Goal: Find specific page/section: Find specific page/section

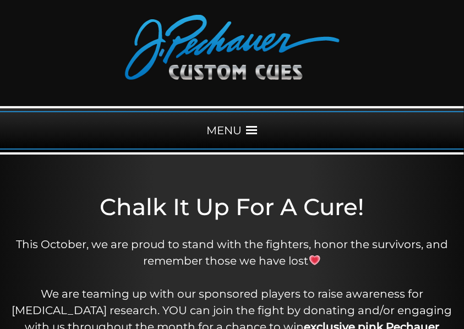
scroll to position [73, 0]
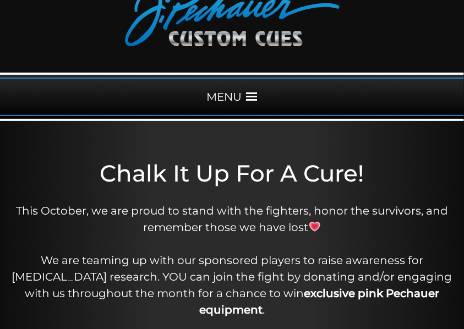
click at [222, 95] on div "MENU" at bounding box center [232, 97] width 464 height 39
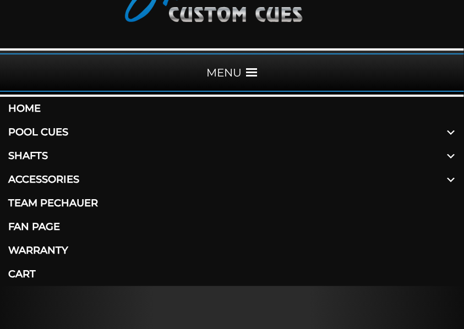
scroll to position [110, 0]
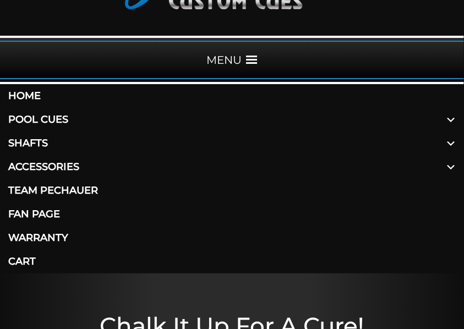
click at [35, 142] on link "Shafts" at bounding box center [232, 144] width 464 height 24
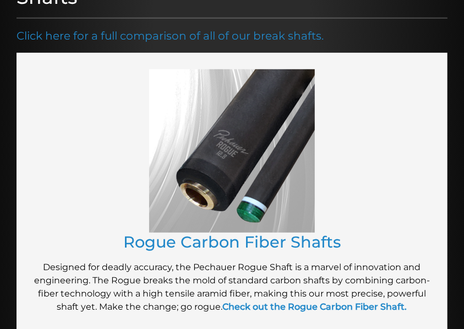
scroll to position [293, 0]
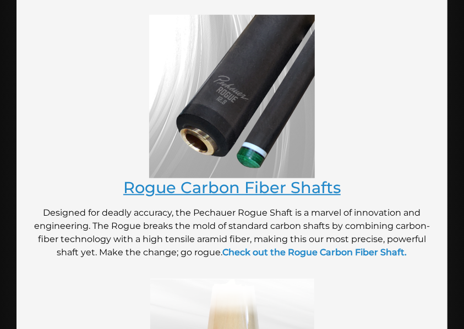
click at [213, 192] on link "Rogue Carbon Fiber Shafts" at bounding box center [231, 187] width 217 height 19
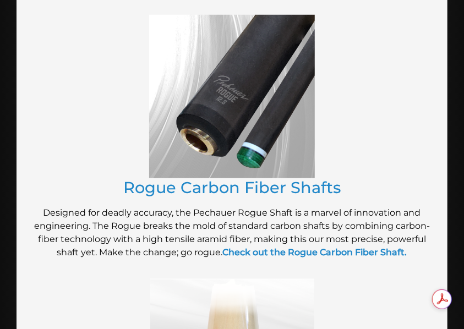
scroll to position [0, 0]
click at [233, 110] on img at bounding box center [232, 97] width 166 height 164
click at [225, 105] on img at bounding box center [232, 97] width 166 height 164
click at [222, 185] on link "Rogue Carbon Fiber Shafts" at bounding box center [231, 187] width 217 height 19
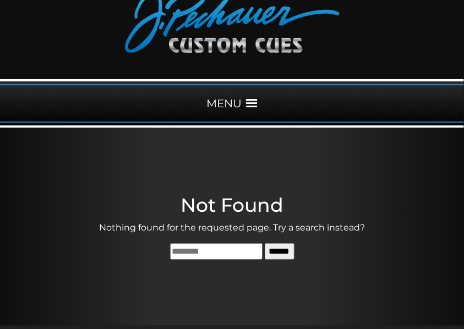
scroll to position [121, 0]
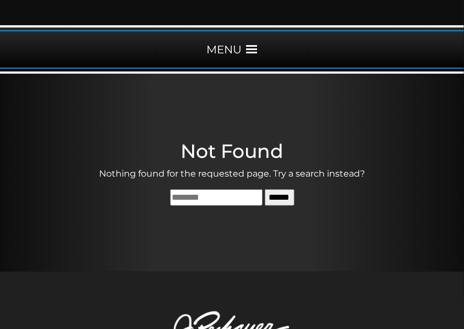
click at [170, 198] on input "Search for:" at bounding box center [216, 197] width 93 height 17
type input "**********"
click at [265, 189] on input "******" at bounding box center [280, 197] width 30 height 17
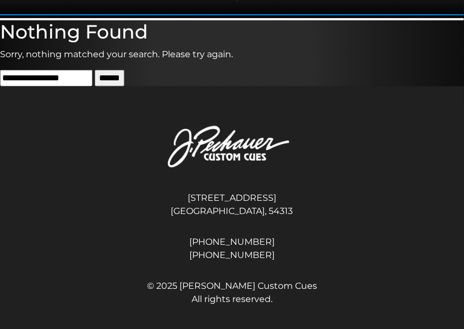
scroll to position [257, 0]
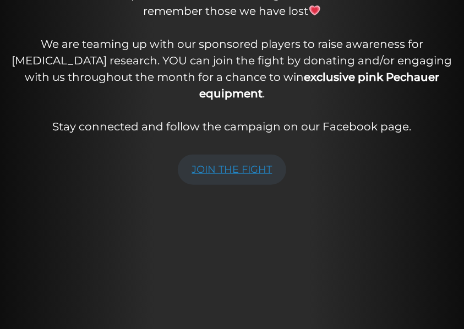
scroll to position [293, 0]
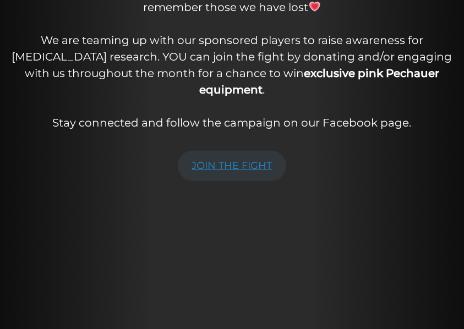
click at [231, 151] on link "JOIN THE FIGHT" at bounding box center [232, 166] width 109 height 30
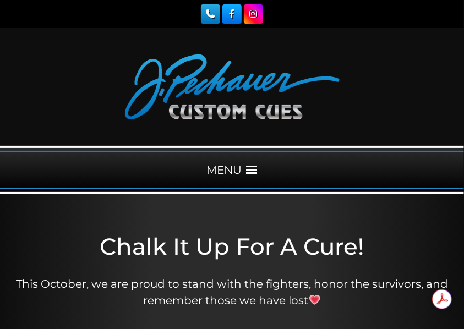
click at [225, 168] on div "MENU" at bounding box center [232, 170] width 464 height 39
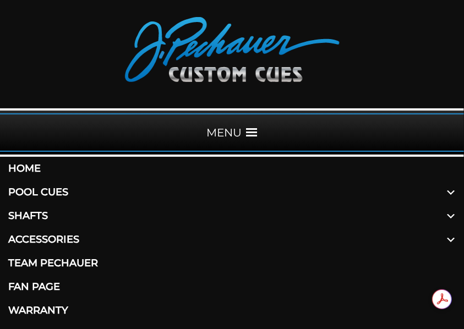
scroll to position [110, 0]
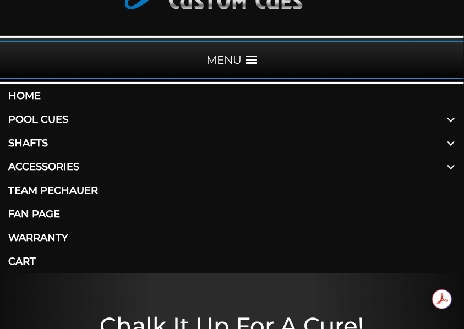
click at [30, 143] on link "Shafts" at bounding box center [232, 144] width 464 height 24
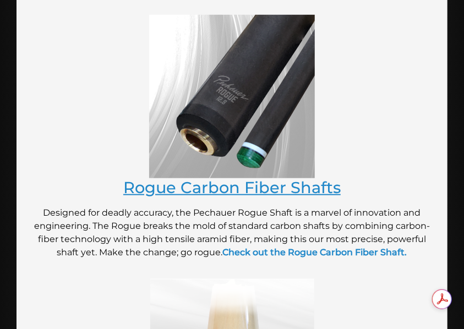
click at [202, 189] on link "Rogue Carbon Fiber Shafts" at bounding box center [231, 187] width 217 height 19
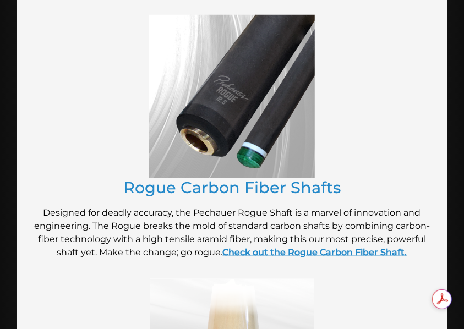
click at [338, 251] on strong "Check out the Rogue Carbon Fiber Shaft." at bounding box center [315, 252] width 184 height 10
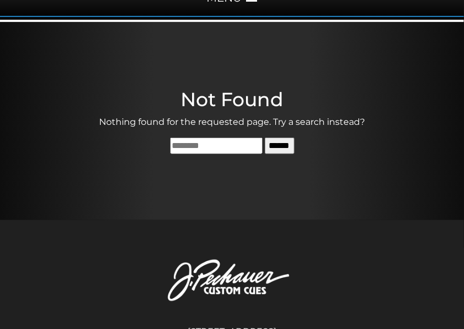
scroll to position [183, 0]
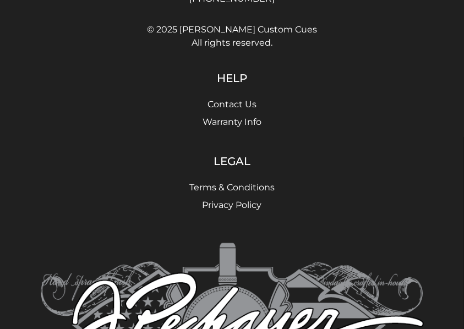
scroll to position [561, 0]
